Goal: Task Accomplishment & Management: Manage account settings

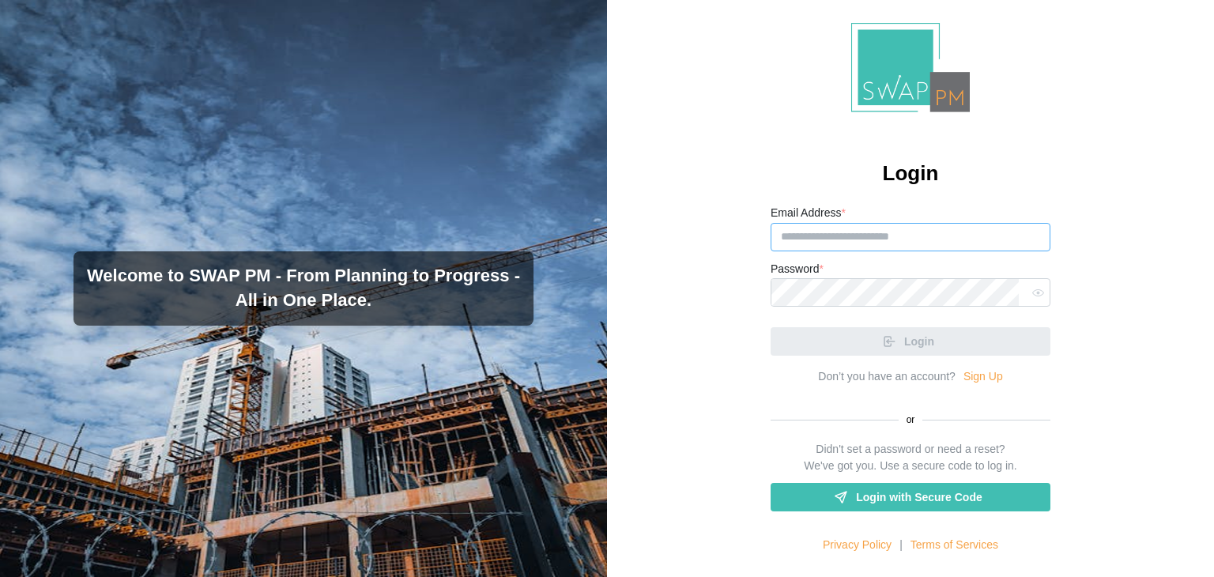
click at [808, 239] on input "Email Address *" at bounding box center [910, 237] width 280 height 28
paste input "**********"
type input "**********"
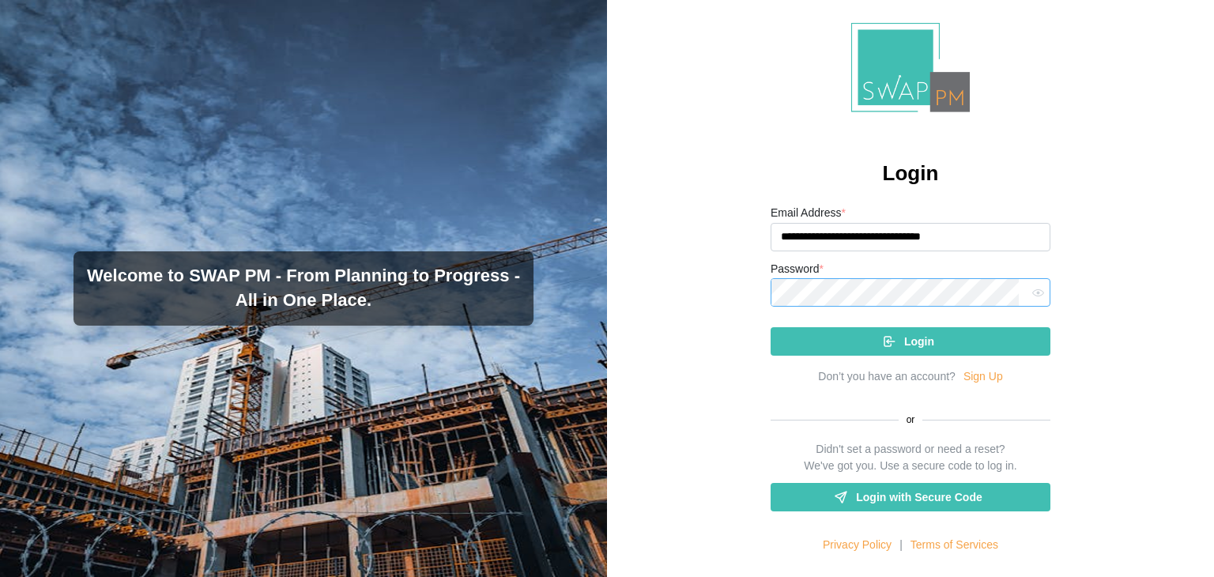
click at [770, 327] on button "Login" at bounding box center [910, 341] width 280 height 28
